Goal: Transaction & Acquisition: Obtain resource

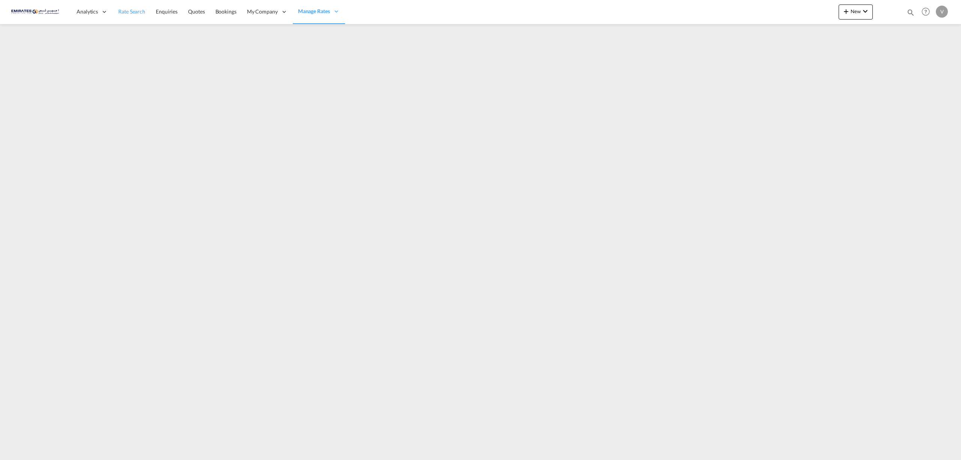
click at [119, 11] on span "Rate Search" at bounding box center [131, 11] width 27 height 6
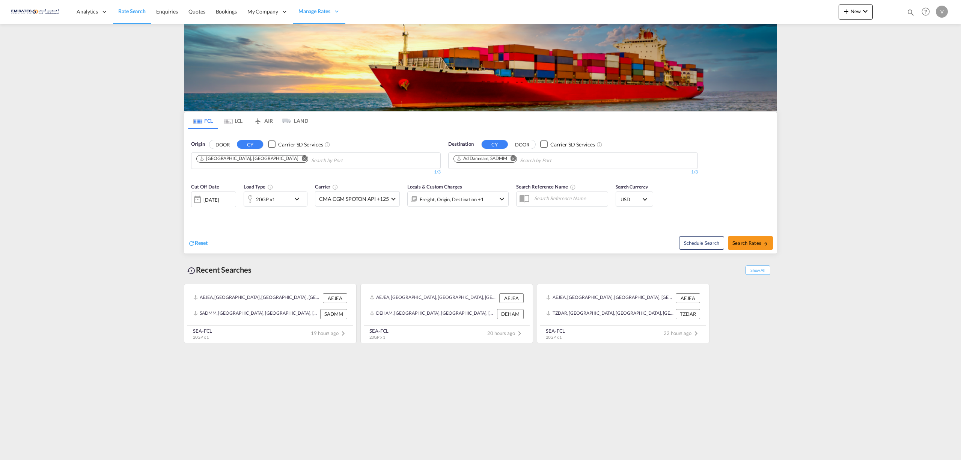
click at [515, 159] on md-icon "Remove" at bounding box center [514, 158] width 6 height 6
type input "TANGIER"
click at [472, 177] on div "Tangier [GEOGRAPHIC_DATA] [GEOGRAPHIC_DATA]" at bounding box center [512, 178] width 143 height 23
click at [748, 248] on button "Search Rates" at bounding box center [750, 243] width 45 height 14
type input "AEJEA to MATNG / [DATE]"
